Goal: Task Accomplishment & Management: Manage account settings

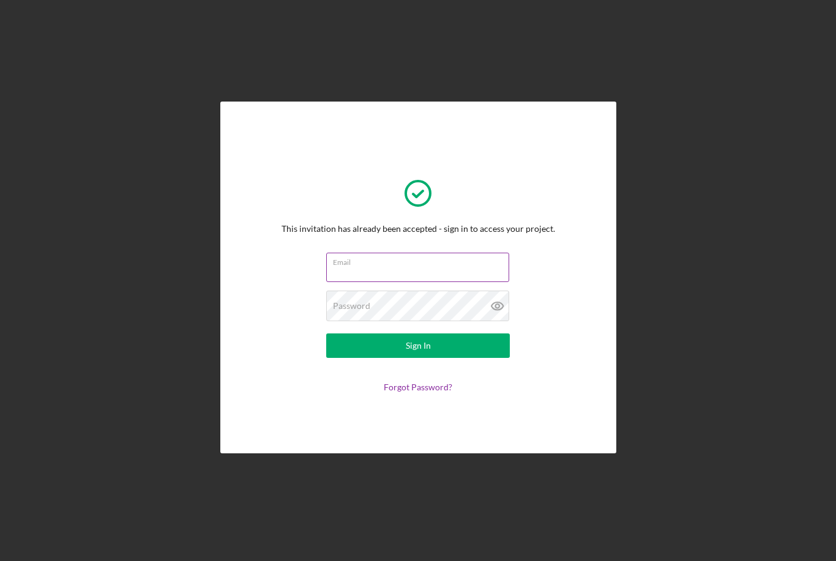
click at [402, 282] on input "Email" at bounding box center [417, 267] width 183 height 29
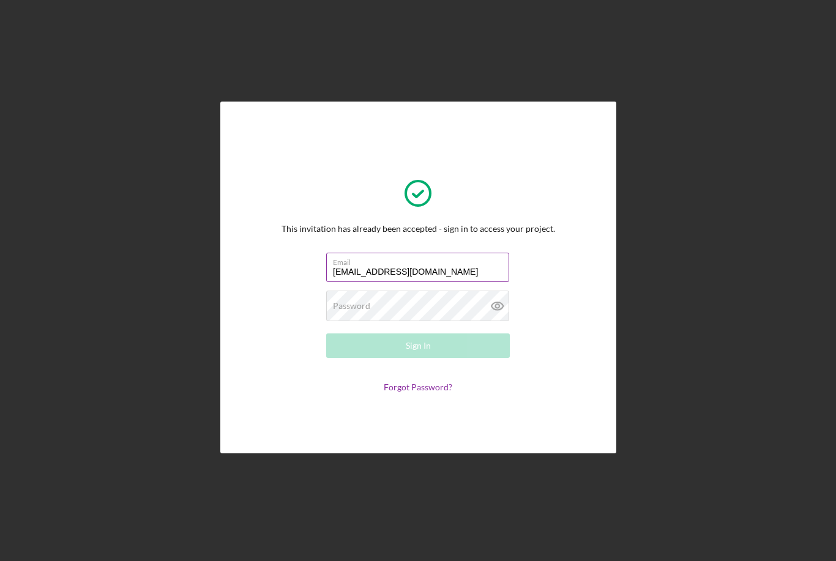
type input "[EMAIL_ADDRESS][DOMAIN_NAME]"
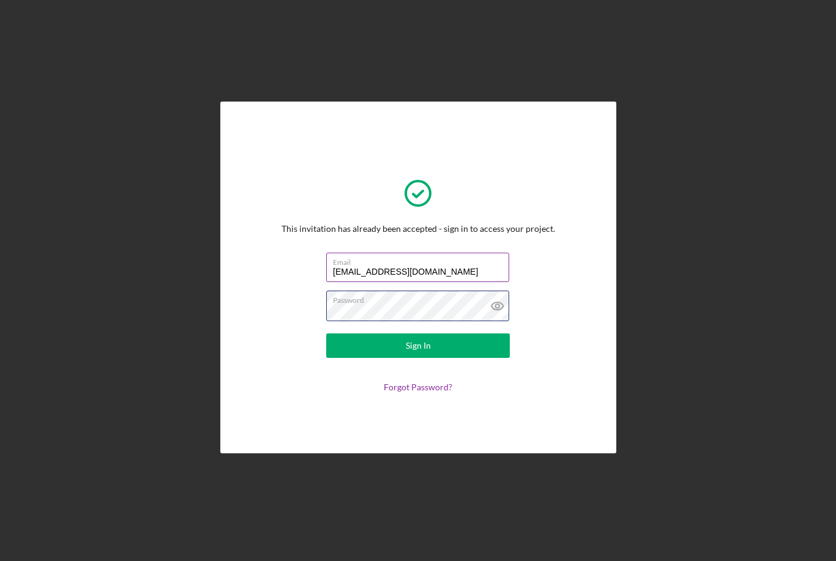
click at [418, 358] on button "Sign In" at bounding box center [418, 346] width 184 height 24
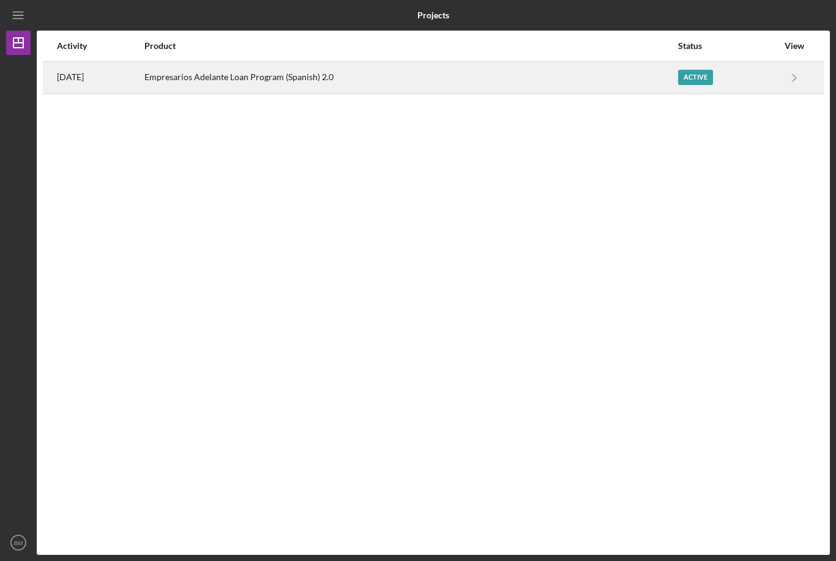
click at [648, 71] on div "Empresarios Adelante Loan Program (Spanish) 2.0" at bounding box center [410, 77] width 533 height 31
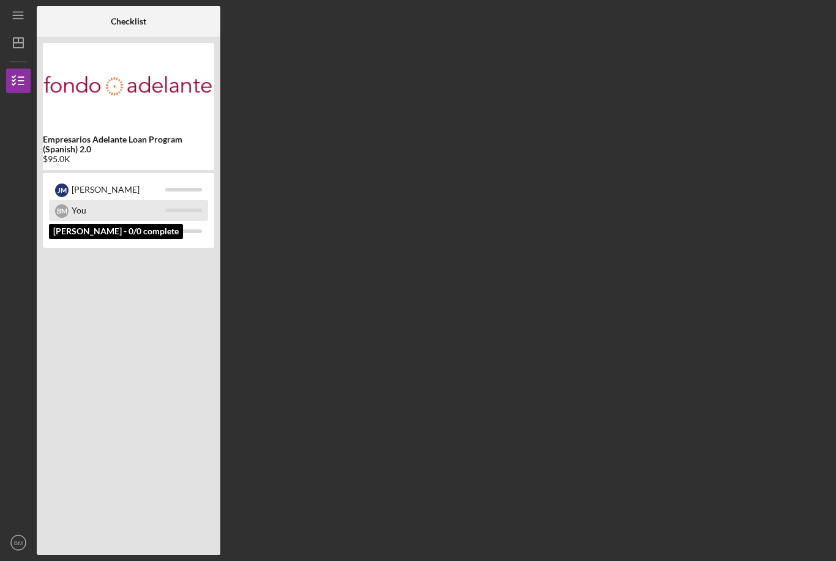
click at [193, 208] on div "B M You" at bounding box center [128, 210] width 159 height 21
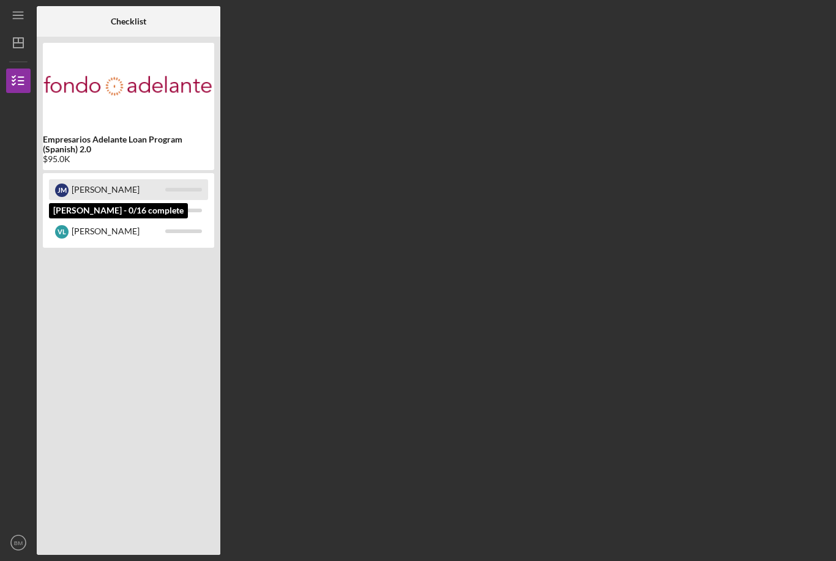
click at [158, 195] on div "[PERSON_NAME]" at bounding box center [119, 189] width 94 height 21
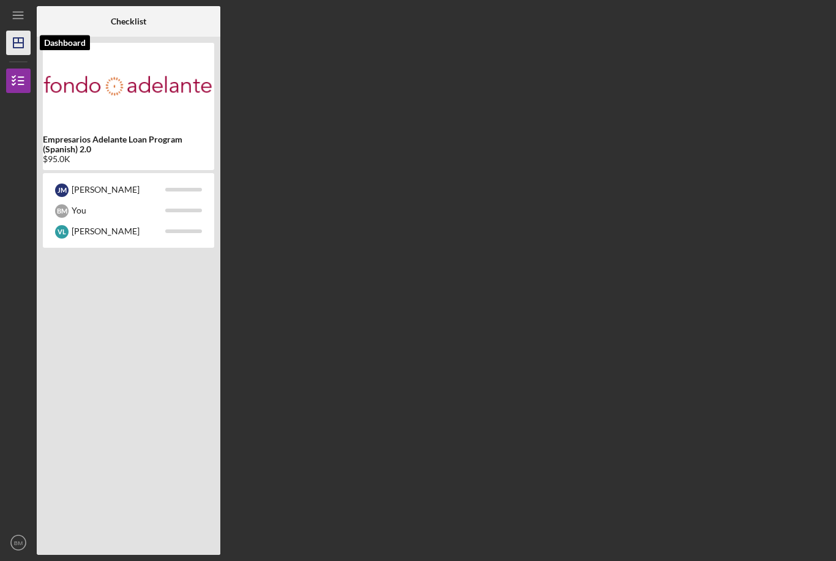
click at [20, 50] on icon "Icon/Dashboard" at bounding box center [18, 43] width 31 height 31
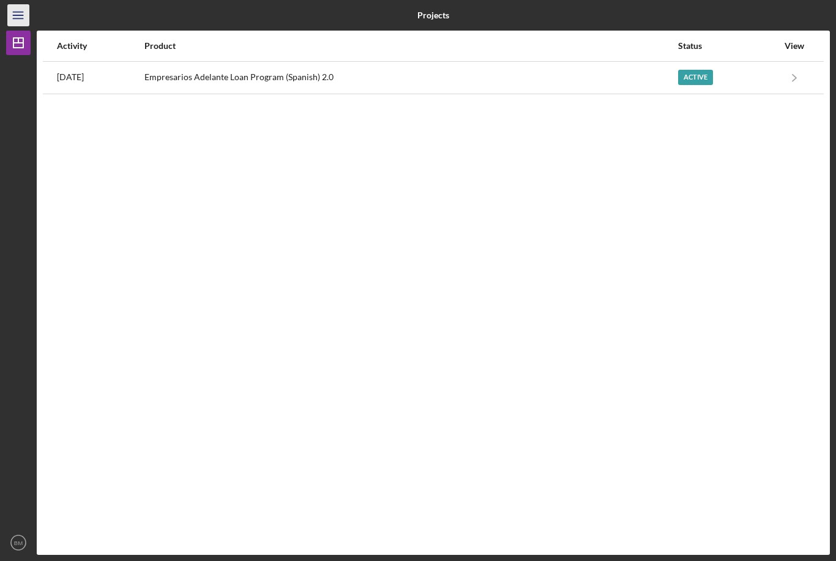
click at [26, 17] on icon "Icon/Menu" at bounding box center [19, 16] width 28 height 28
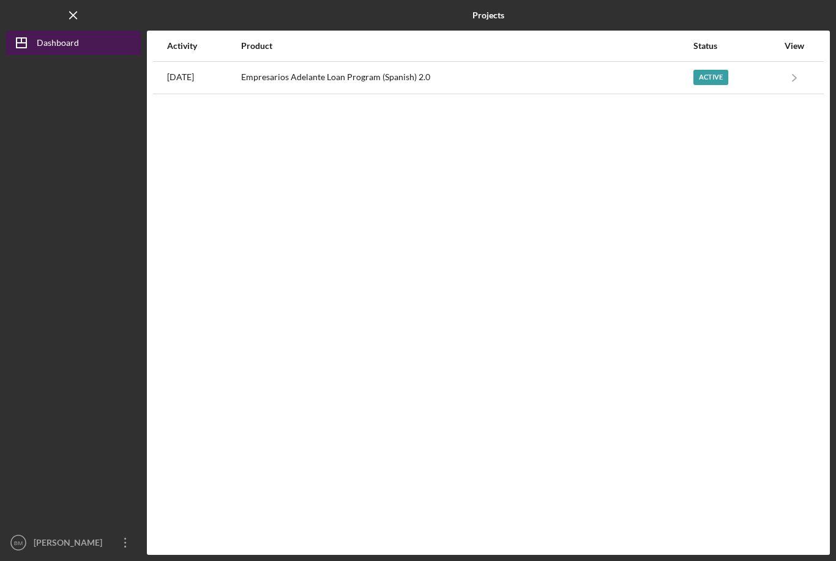
click at [26, 39] on polygon "button" at bounding box center [22, 43] width 10 height 10
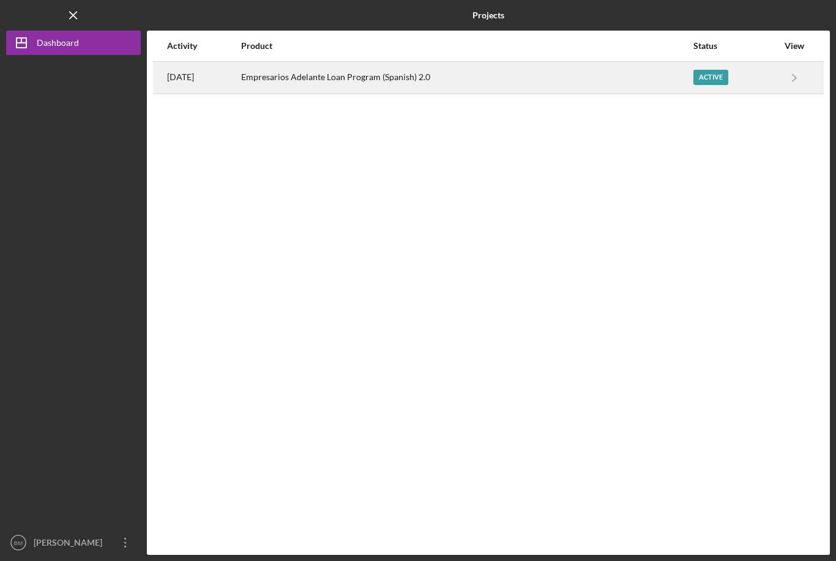
click at [753, 83] on div "Active" at bounding box center [736, 77] width 84 height 31
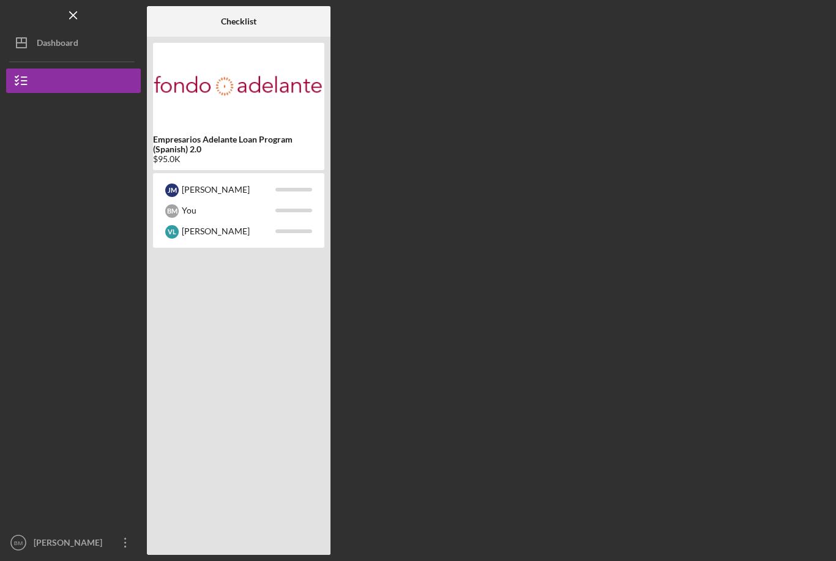
click at [476, 252] on div "Checklist Empresarios Adelante Loan Program (Spanish) 2.0 $95.0K J M [PERSON_NA…" at bounding box center [488, 280] width 683 height 549
click at [221, 213] on div "You" at bounding box center [229, 210] width 94 height 21
click at [223, 214] on div "You" at bounding box center [229, 210] width 94 height 21
click at [224, 214] on div "You" at bounding box center [229, 210] width 94 height 21
click at [225, 214] on div "You" at bounding box center [229, 210] width 94 height 21
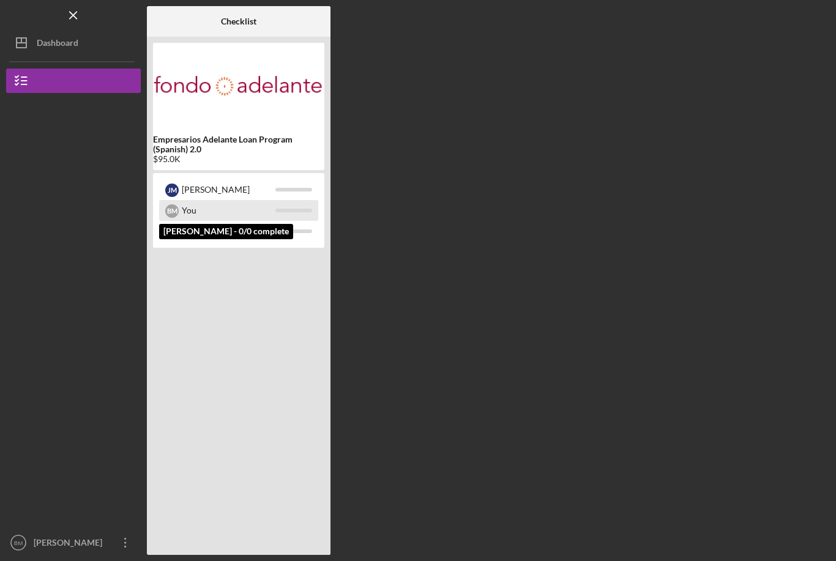
click at [225, 214] on div "You" at bounding box center [229, 210] width 94 height 21
click at [201, 306] on div at bounding box center [238, 400] width 171 height 298
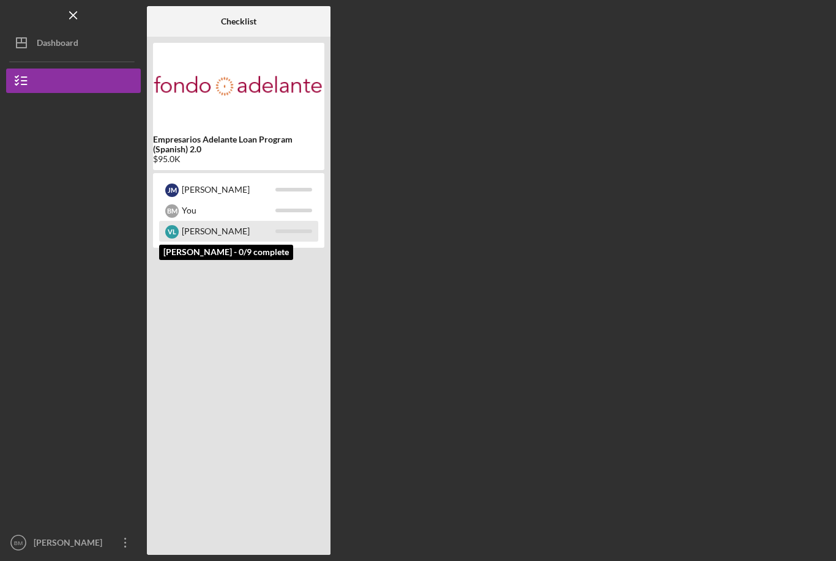
click at [247, 241] on div "[PERSON_NAME]" at bounding box center [229, 231] width 94 height 21
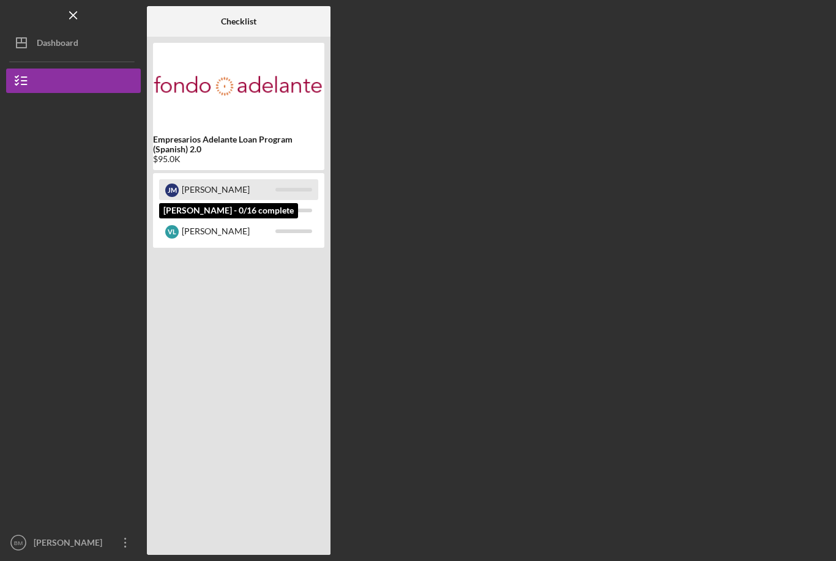
click at [267, 197] on div "[PERSON_NAME]" at bounding box center [229, 189] width 94 height 21
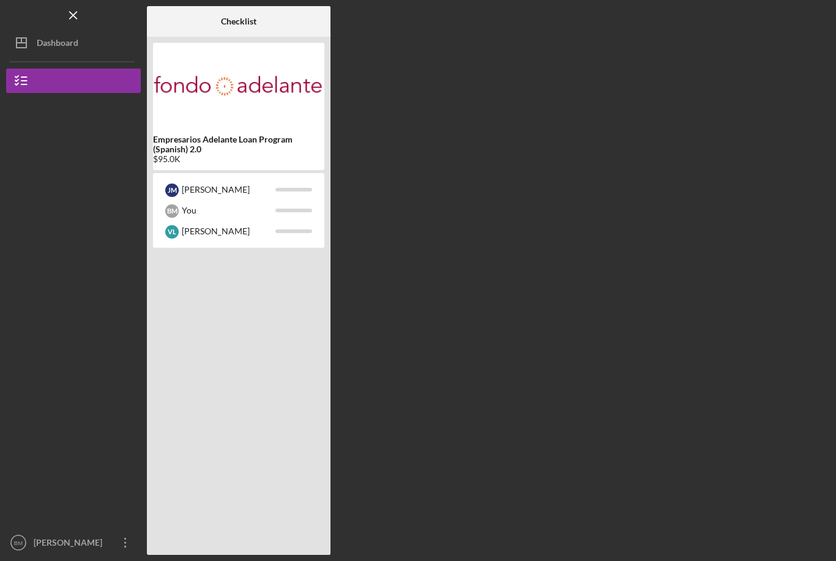
click at [316, 0] on div "Icon/Menu Checklist Checklist Empresarios Adelante Loan Program (Spanish) 2.0 $…" at bounding box center [418, 277] width 824 height 555
click at [91, 47] on button "Icon/Dashboard Dashboard" at bounding box center [73, 43] width 135 height 24
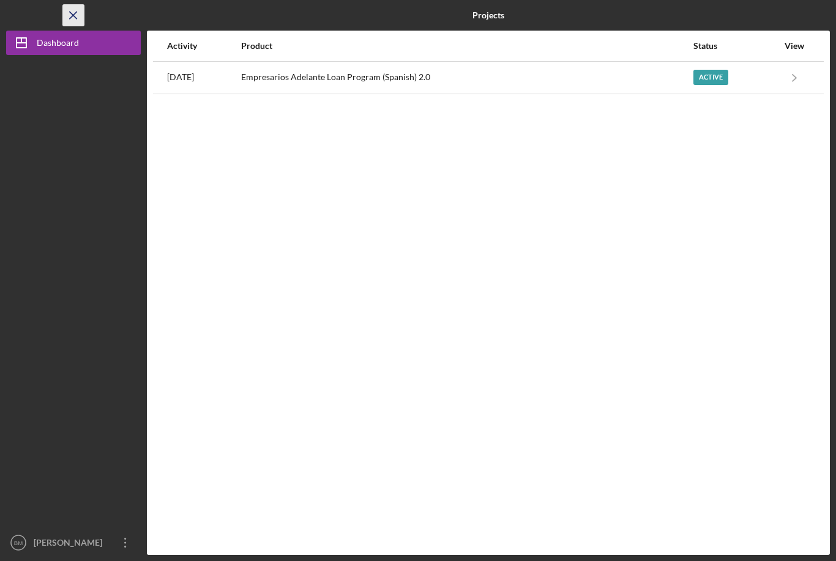
click at [77, 13] on icon "Icon/Menu Close" at bounding box center [74, 16] width 28 height 28
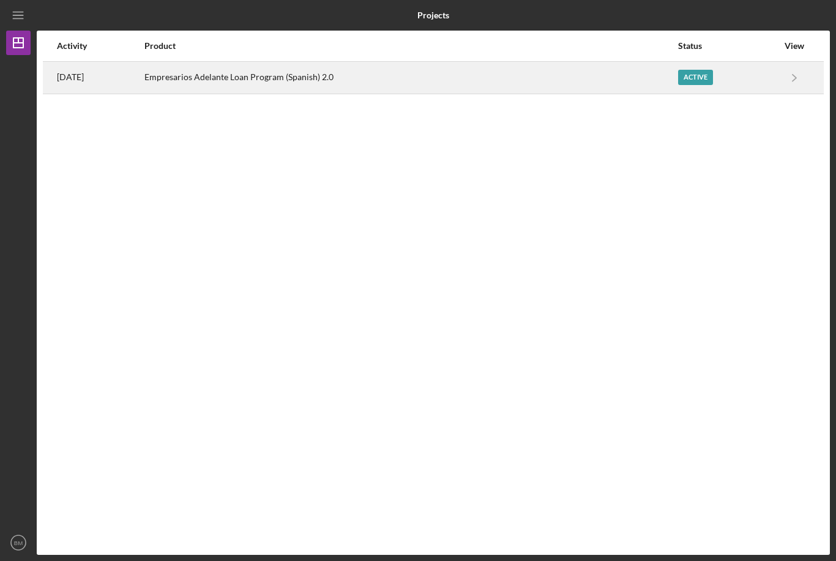
click at [122, 75] on div "[DATE]" at bounding box center [100, 77] width 86 height 31
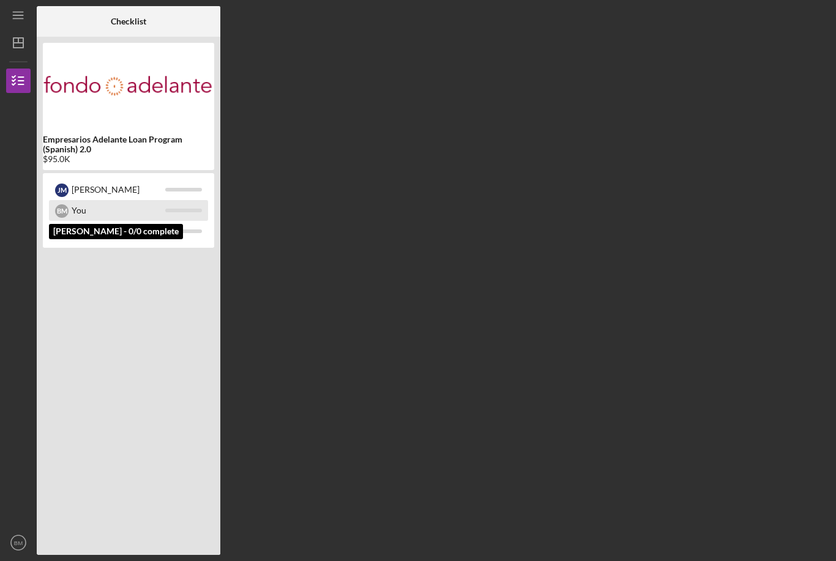
click at [115, 210] on div "You" at bounding box center [119, 210] width 94 height 21
click at [147, 212] on div "You" at bounding box center [119, 210] width 94 height 21
click at [108, 220] on div "You" at bounding box center [119, 210] width 94 height 21
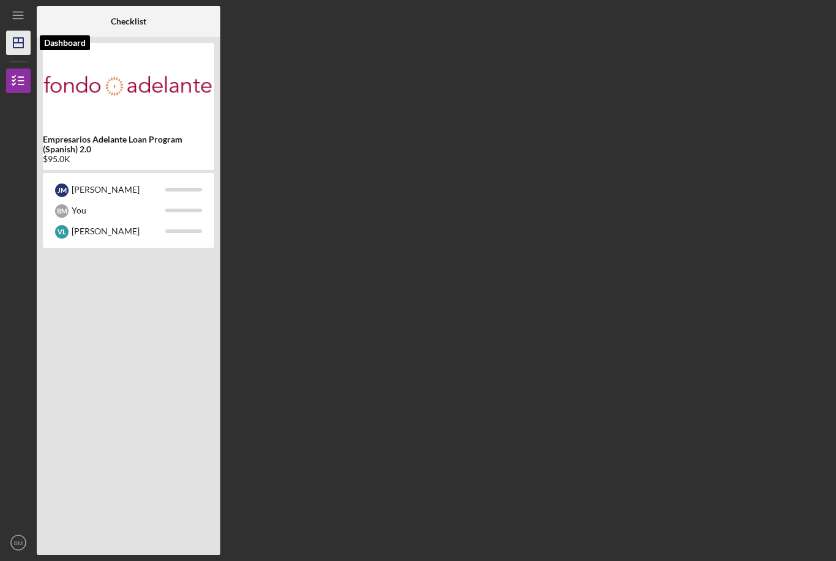
click at [21, 47] on icon "Icon/Dashboard" at bounding box center [18, 43] width 31 height 31
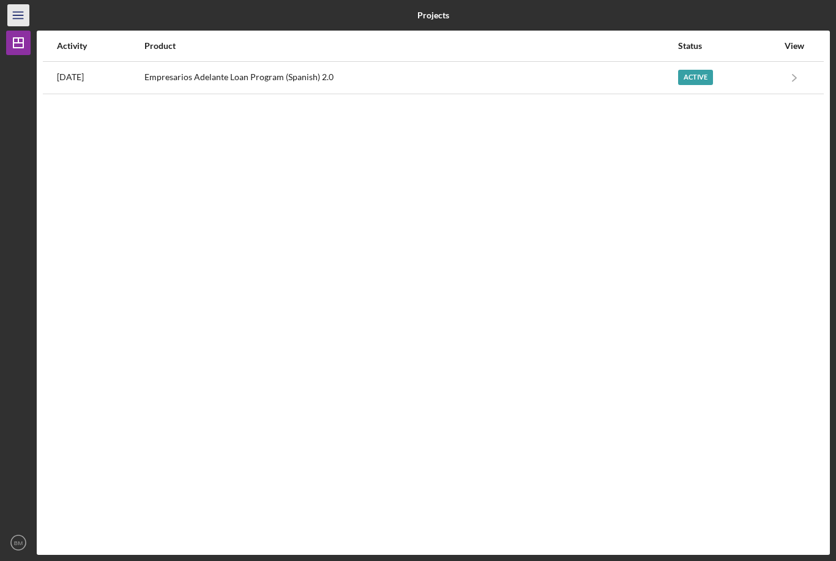
click at [17, 26] on icon "Icon/Menu" at bounding box center [19, 16] width 28 height 28
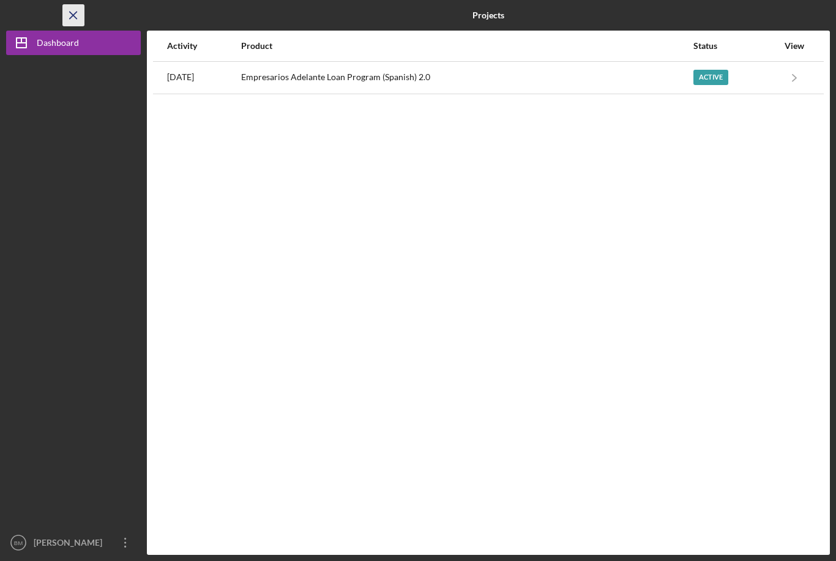
click at [77, 17] on icon "Icon/Menu Close" at bounding box center [74, 16] width 28 height 28
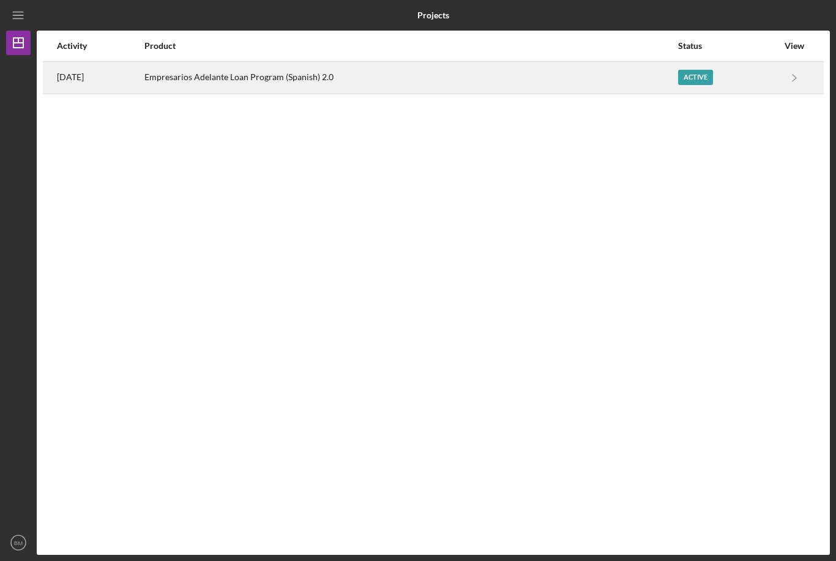
click at [91, 89] on div "[DATE]" at bounding box center [100, 77] width 86 height 31
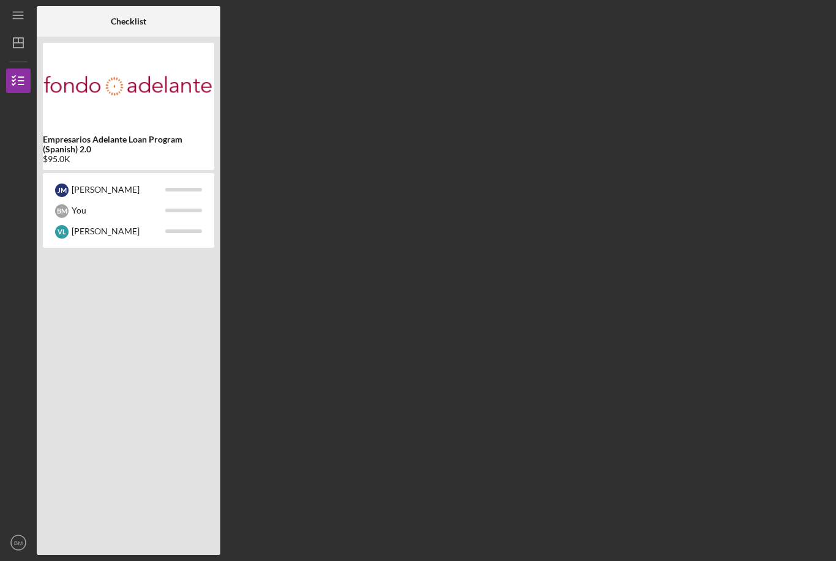
click at [236, 1] on div "Icon/Menu Checklist Checklist Empresarios Adelante Loan Program (Spanish) 2.0 $…" at bounding box center [418, 277] width 824 height 555
